Goal: Task Accomplishment & Management: Use online tool/utility

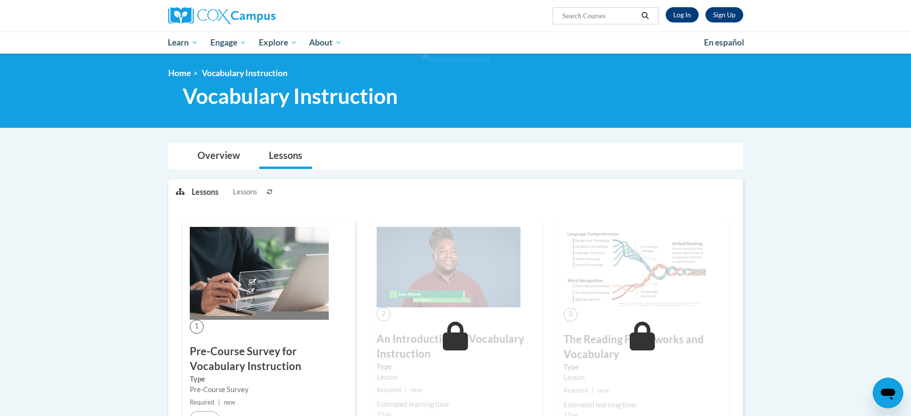
click at [254, 191] on span "Lessons" at bounding box center [245, 192] width 24 height 11
click at [671, 15] on link "Log In" at bounding box center [682, 14] width 33 height 15
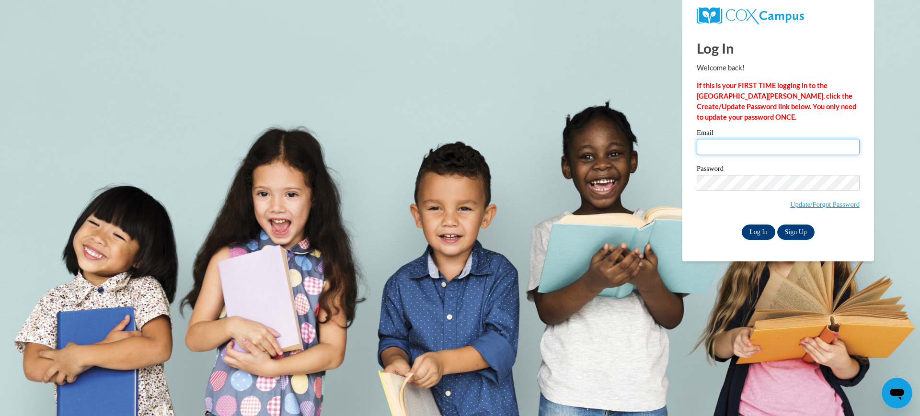
type input "patriciaspight@gmail.com"
click at [759, 230] on input "Log In" at bounding box center [759, 232] width 34 height 15
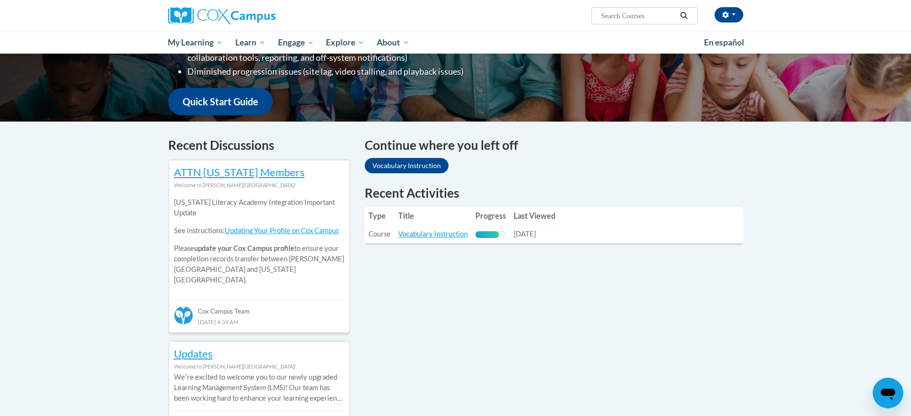
scroll to position [214, 0]
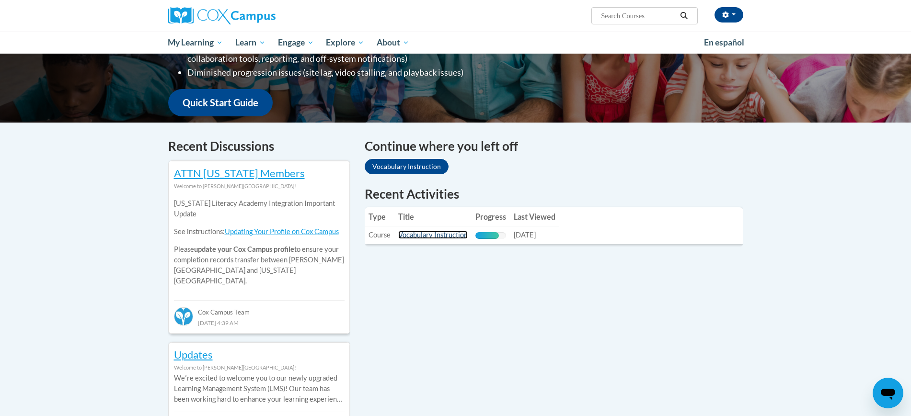
click at [441, 236] on link "Vocabulary Instruction" at bounding box center [432, 235] width 69 height 8
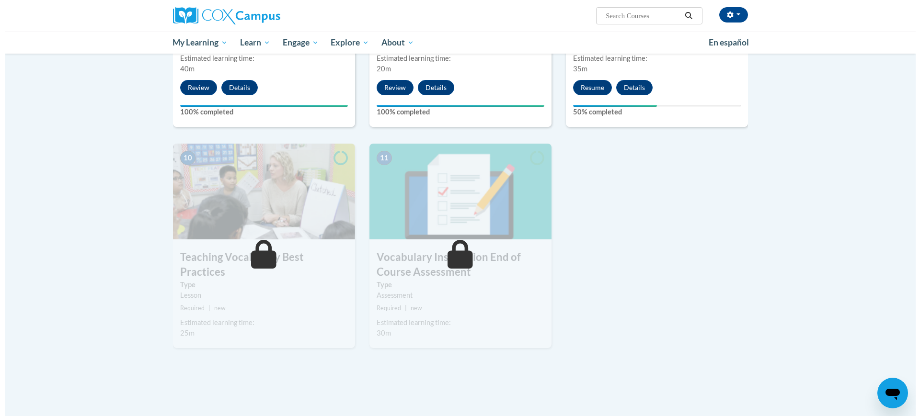
scroll to position [913, 0]
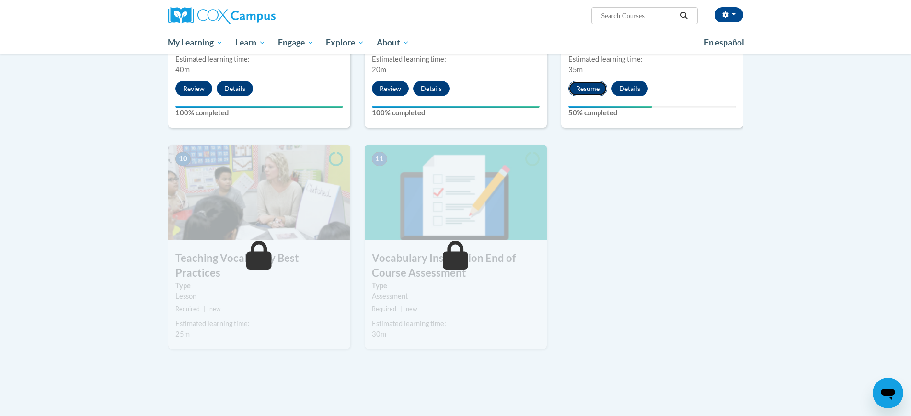
click at [585, 89] on button "Resume" at bounding box center [587, 88] width 39 height 15
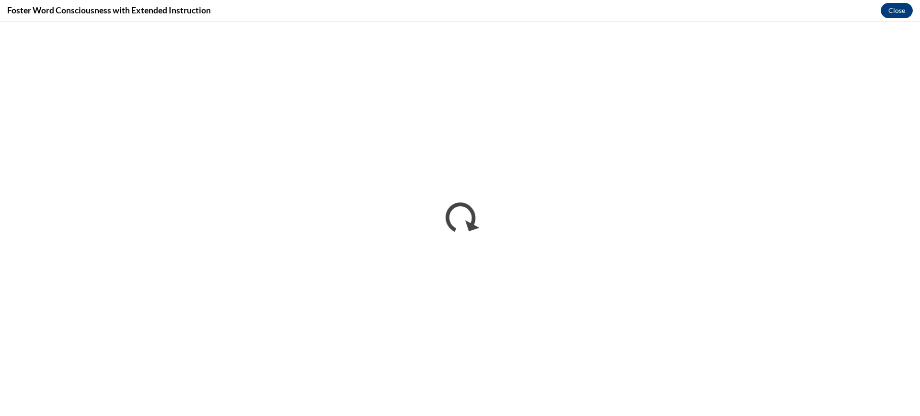
scroll to position [0, 0]
